Goal: Find specific page/section: Find specific page/section

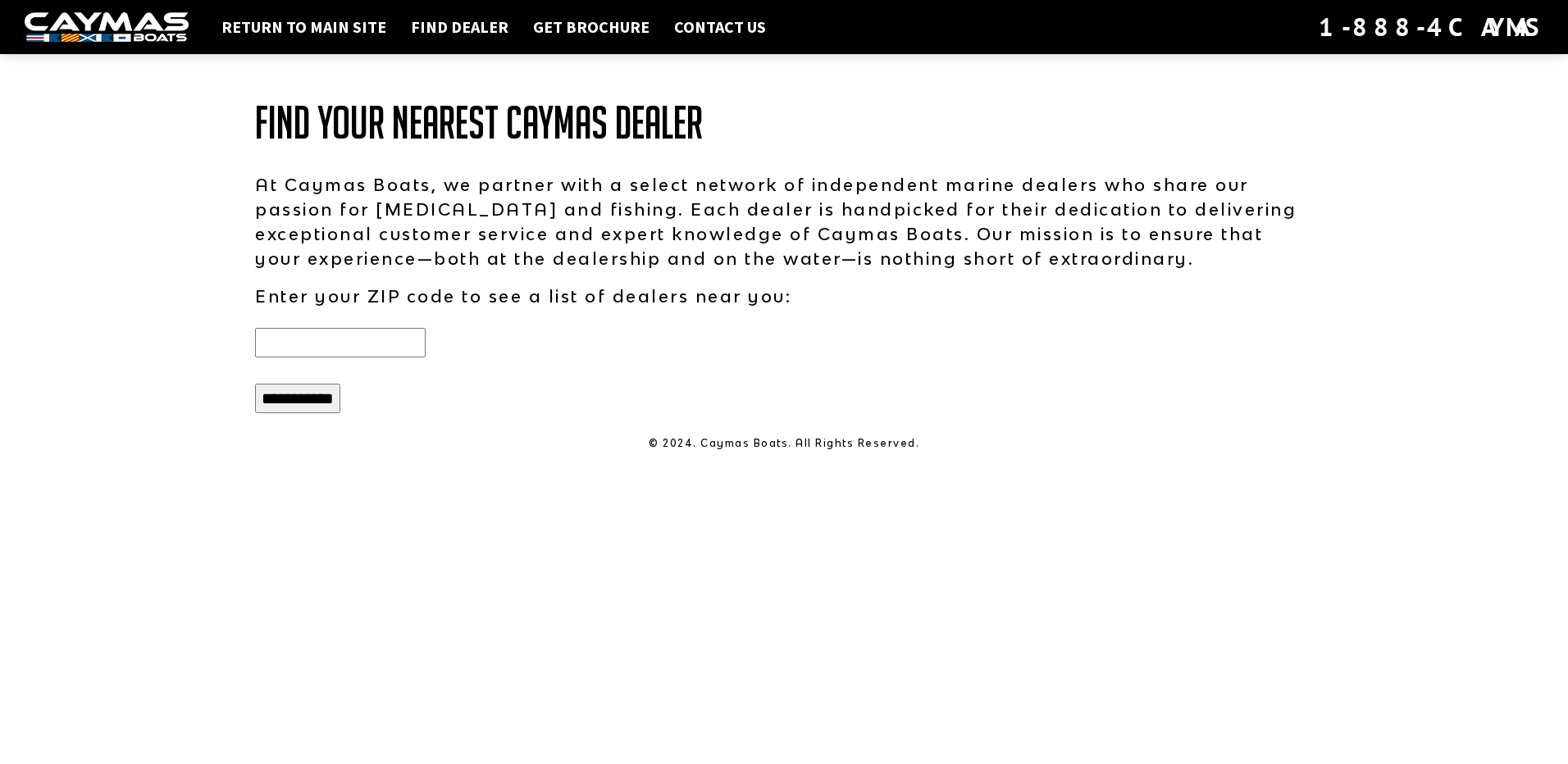
click at [389, 343] on input "text" at bounding box center [340, 343] width 170 height 30
type input "*****"
click at [305, 402] on input "**********" at bounding box center [297, 399] width 85 height 30
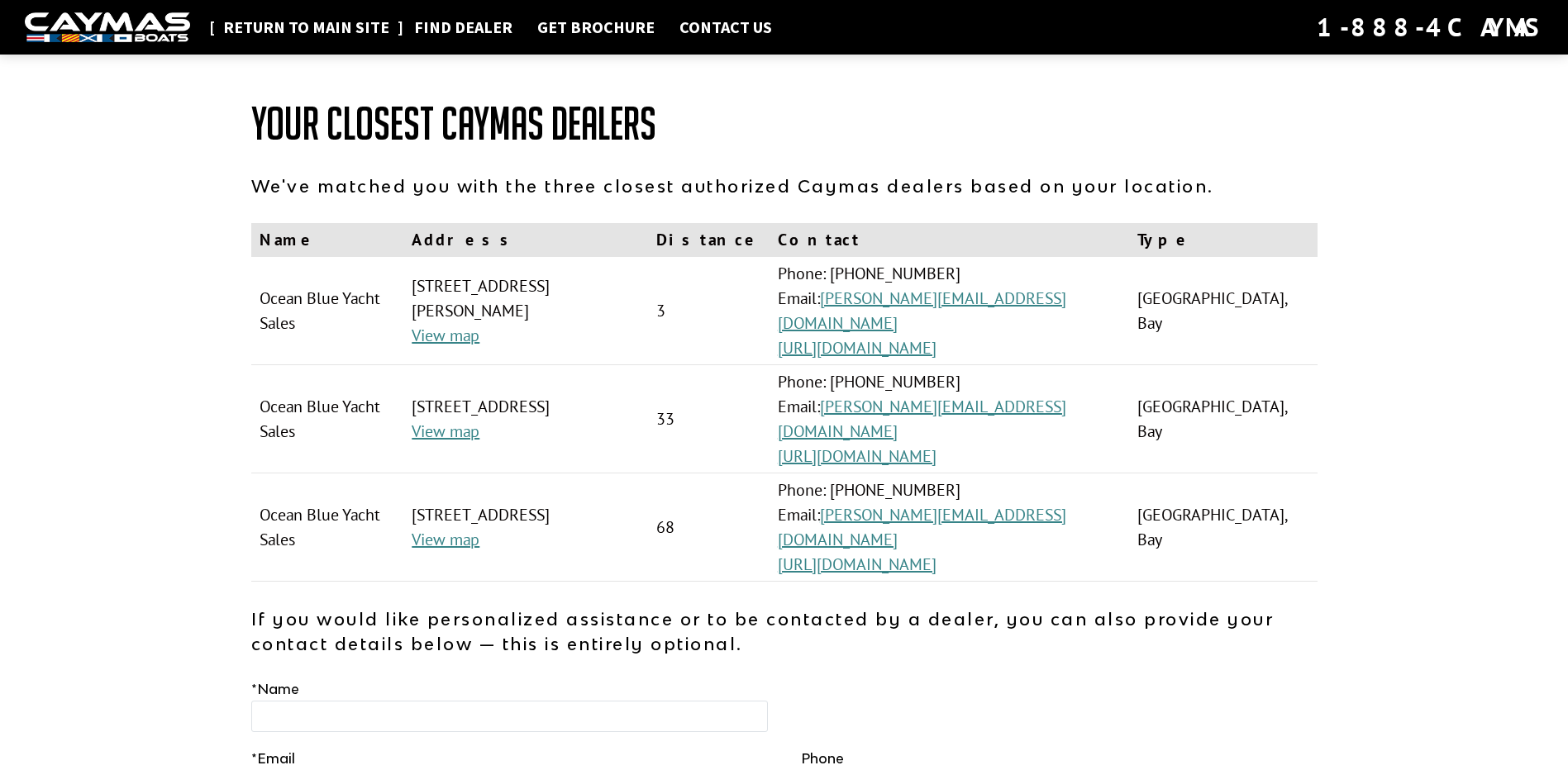
click at [284, 24] on link "Return to main site" at bounding box center [306, 27] width 182 height 22
